Goal: Find specific page/section: Find specific page/section

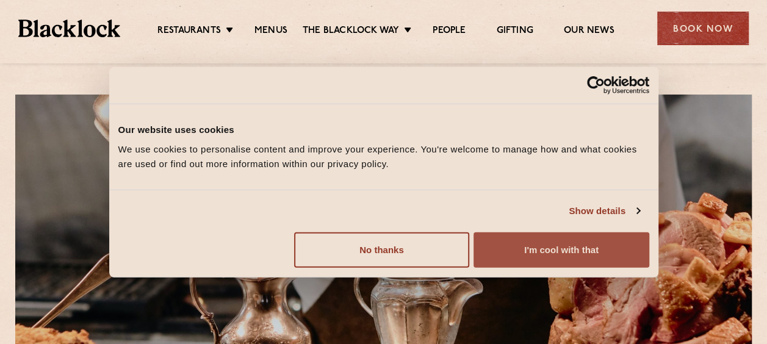
click at [537, 248] on button "I'm cool with that" at bounding box center [561, 249] width 175 height 35
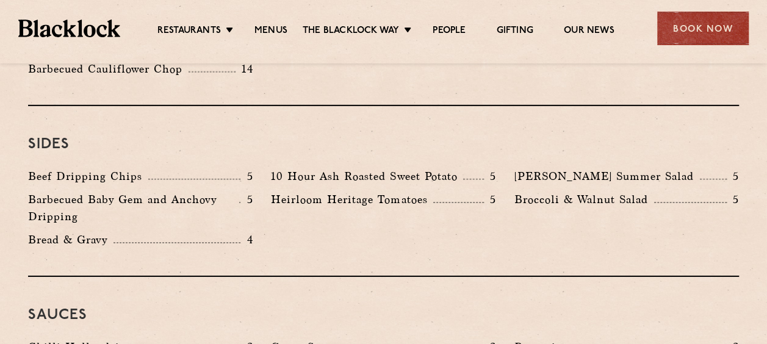
scroll to position [1648, 0]
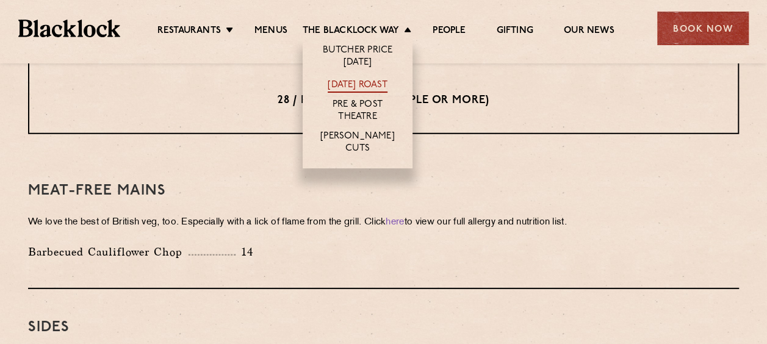
click at [376, 82] on link "[DATE] Roast" at bounding box center [357, 85] width 59 height 13
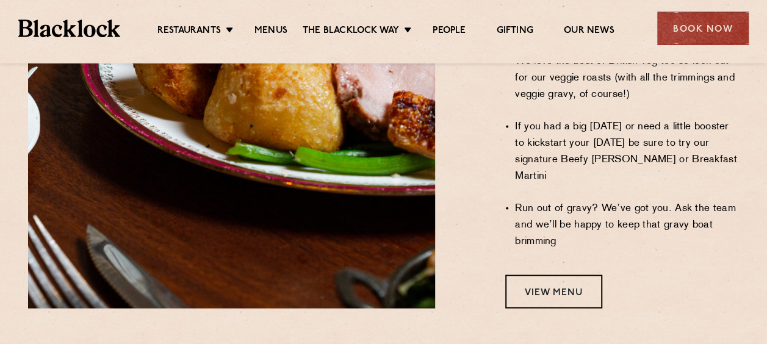
scroll to position [1099, 0]
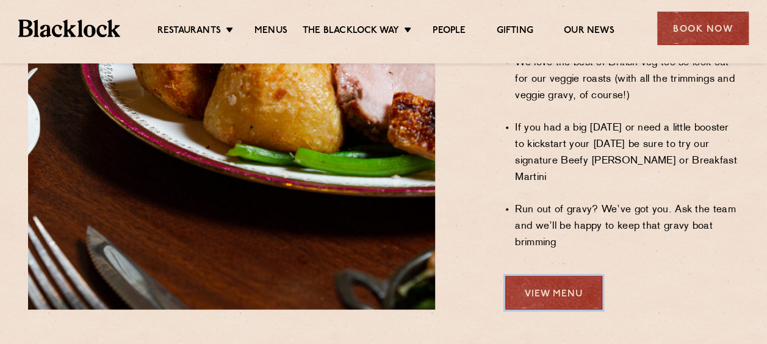
click at [562, 276] on link "View Menu" at bounding box center [553, 293] width 97 height 34
